Goal: Check status

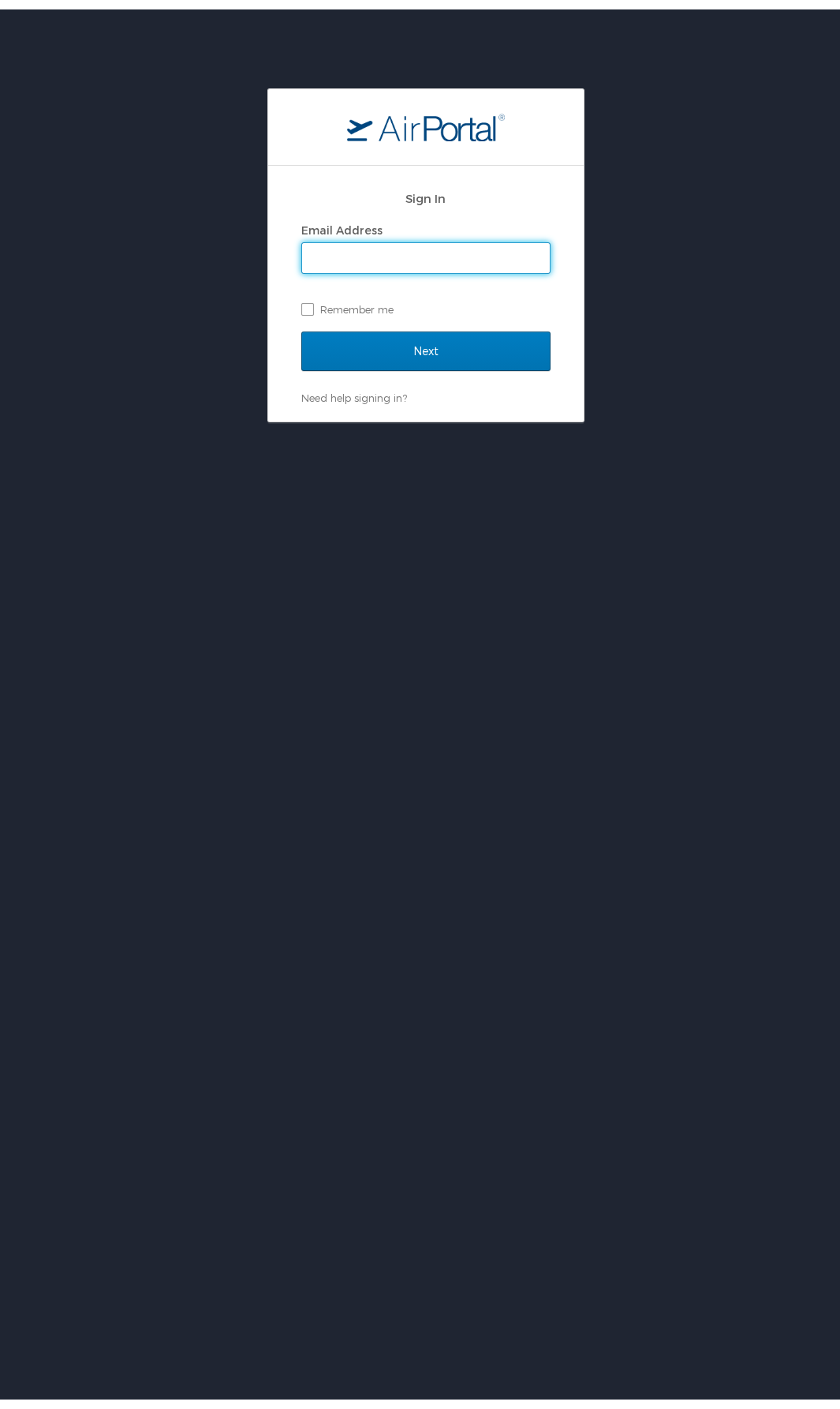
type input "[EMAIL_ADDRESS][DOMAIN_NAME]"
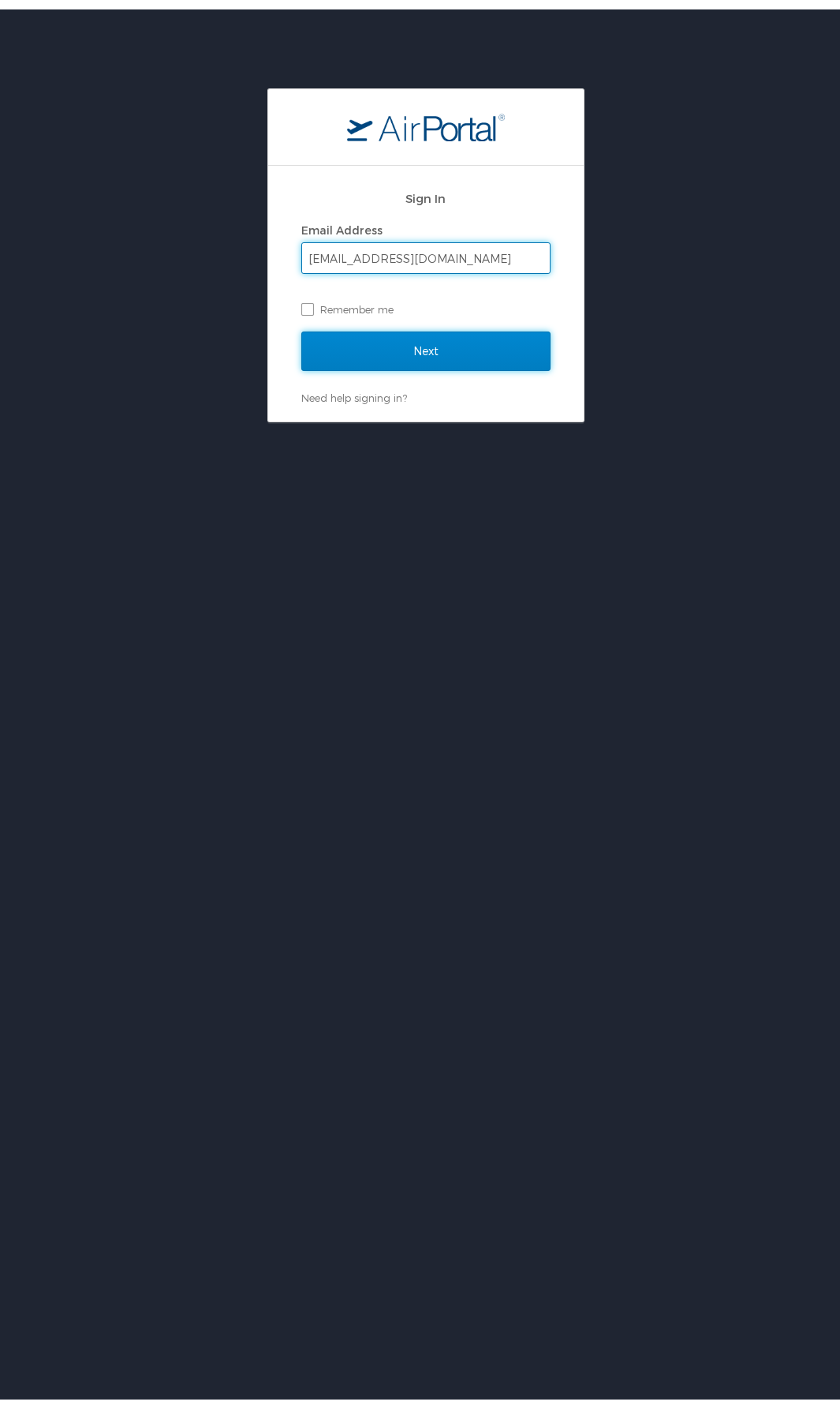
click at [414, 356] on input "Next" at bounding box center [426, 342] width 249 height 39
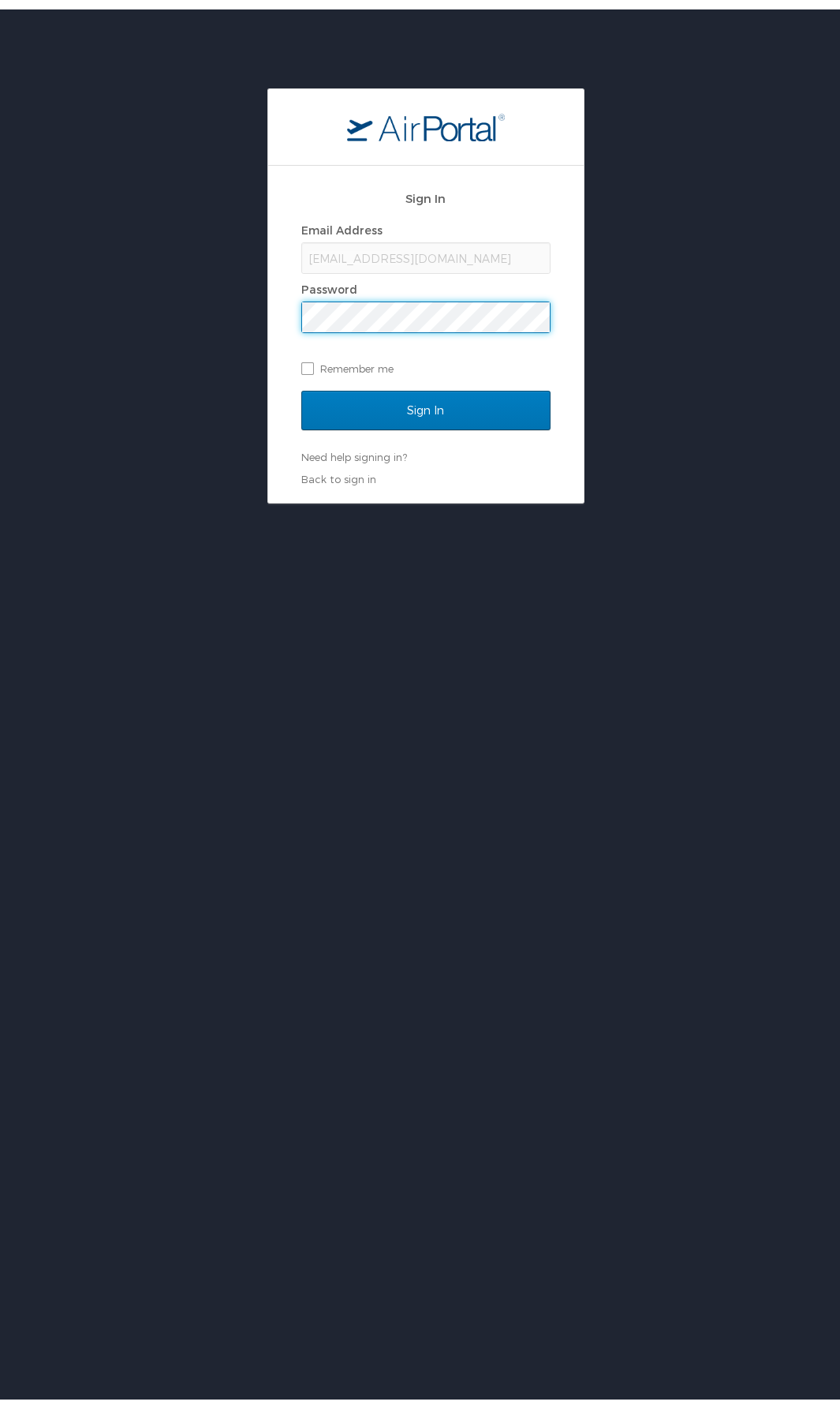
click at [403, 291] on div "Password" at bounding box center [426, 280] width 249 height 23
click at [429, 331] on div "Email Address [EMAIL_ADDRESS][DOMAIN_NAME] Password Remember me" at bounding box center [426, 290] width 249 height 162
click at [332, 357] on label "Remember me" at bounding box center [426, 359] width 249 height 23
click at [311, 357] on input "Remember me" at bounding box center [306, 357] width 10 height 10
checkbox input "true"
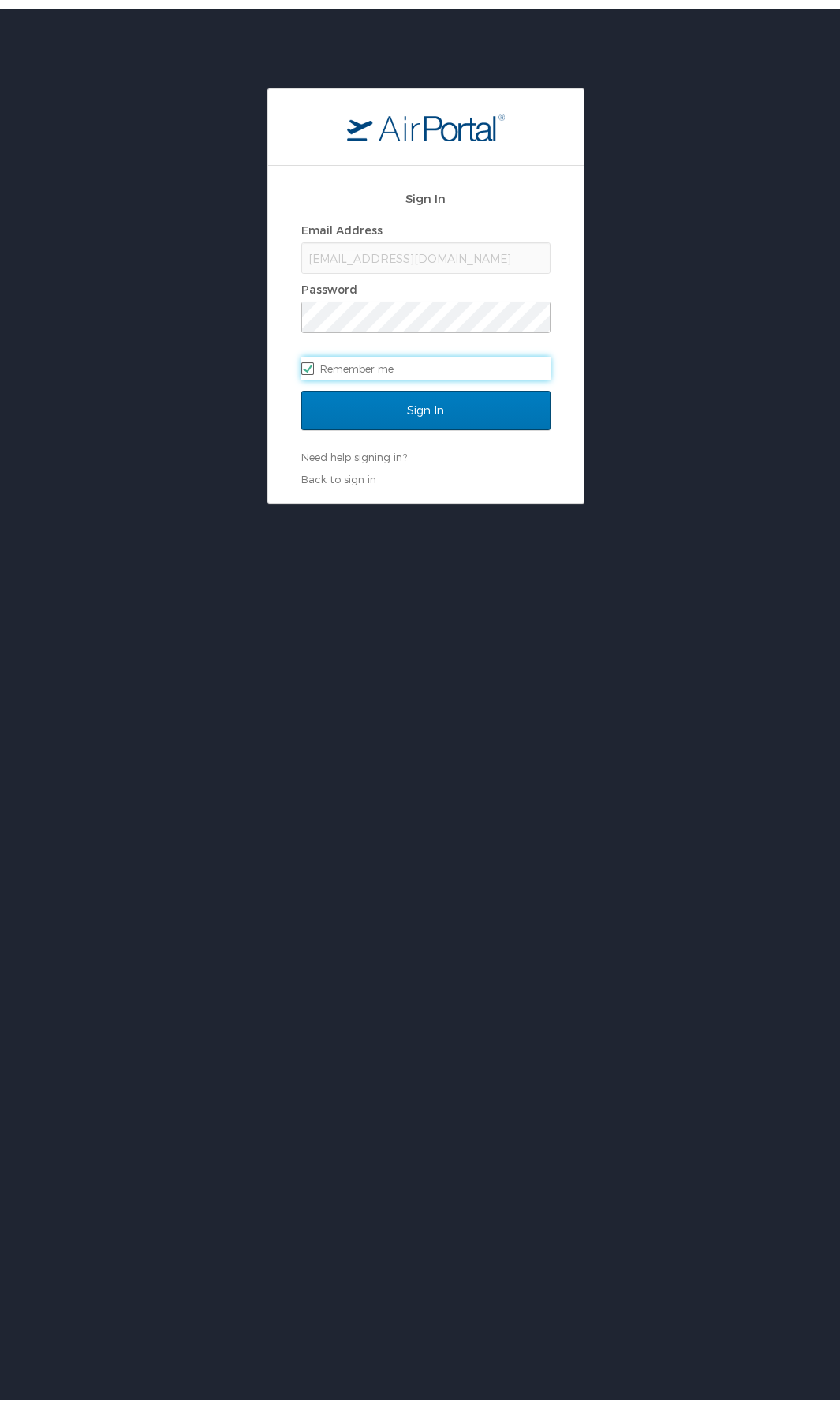
click at [357, 377] on div "Sign In Email Address [EMAIL_ADDRESS][DOMAIN_NAME] Password Remember me" at bounding box center [426, 277] width 249 height 211
click at [371, 403] on input "Sign In" at bounding box center [426, 401] width 249 height 39
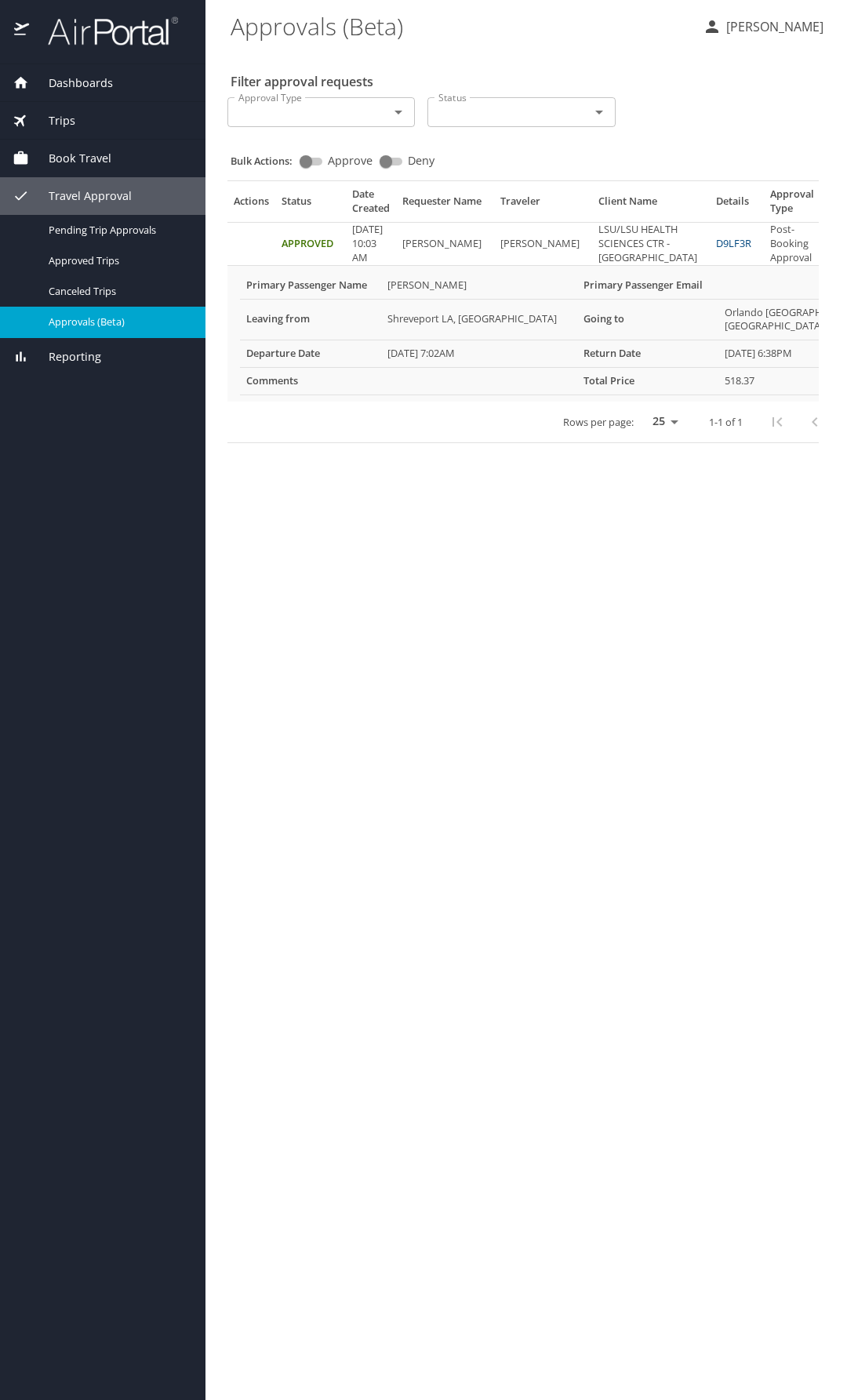
click at [640, 433] on select "25 50 100" at bounding box center [662, 422] width 44 height 23
select select "50"
click at [640, 433] on select "25 50 100" at bounding box center [662, 422] width 44 height 23
